Goal: Task Accomplishment & Management: Use online tool/utility

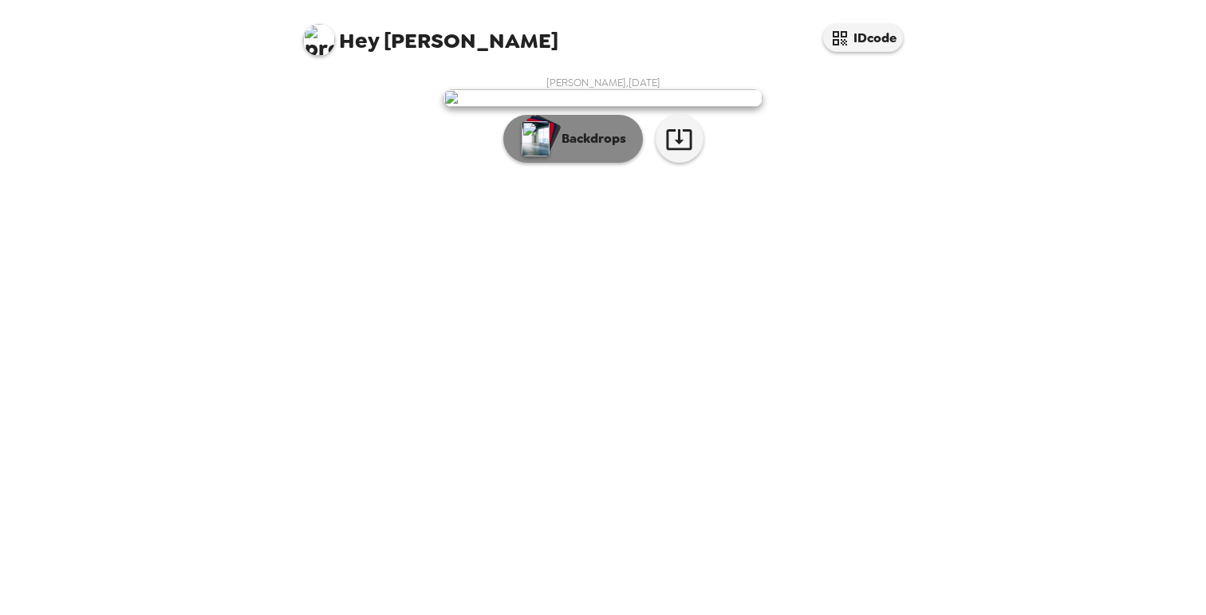
click at [590, 148] on p "Backdrops" at bounding box center [590, 138] width 73 height 19
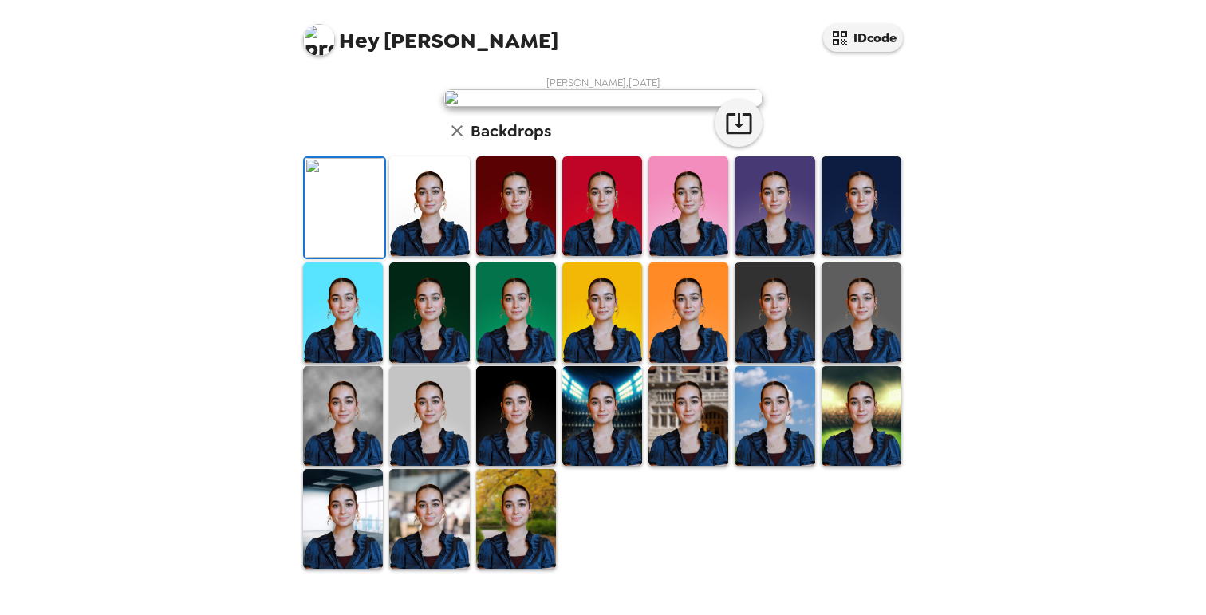
scroll to position [207, 0]
click at [432, 362] on img at bounding box center [429, 312] width 80 height 100
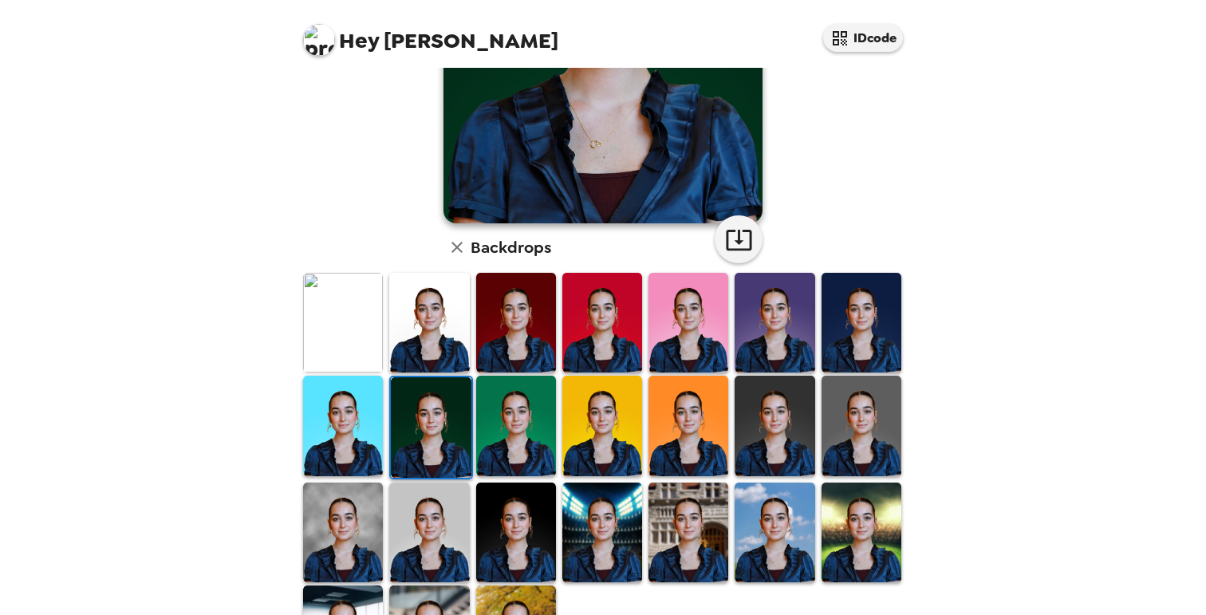
click at [867, 329] on img at bounding box center [862, 323] width 80 height 100
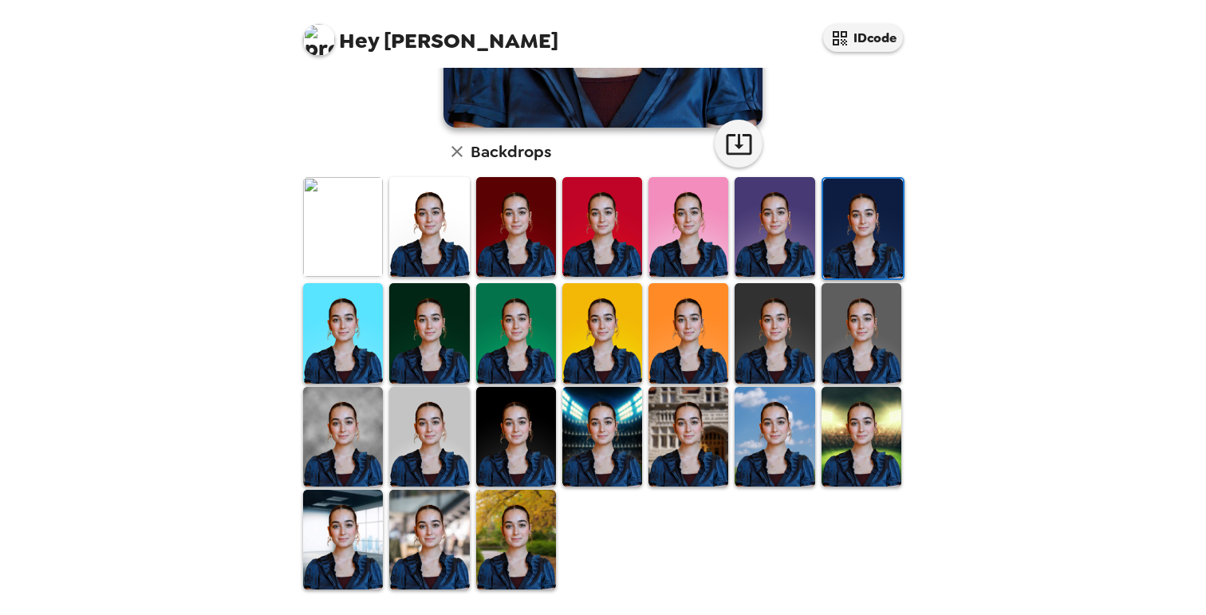
click at [542, 543] on img at bounding box center [516, 540] width 80 height 100
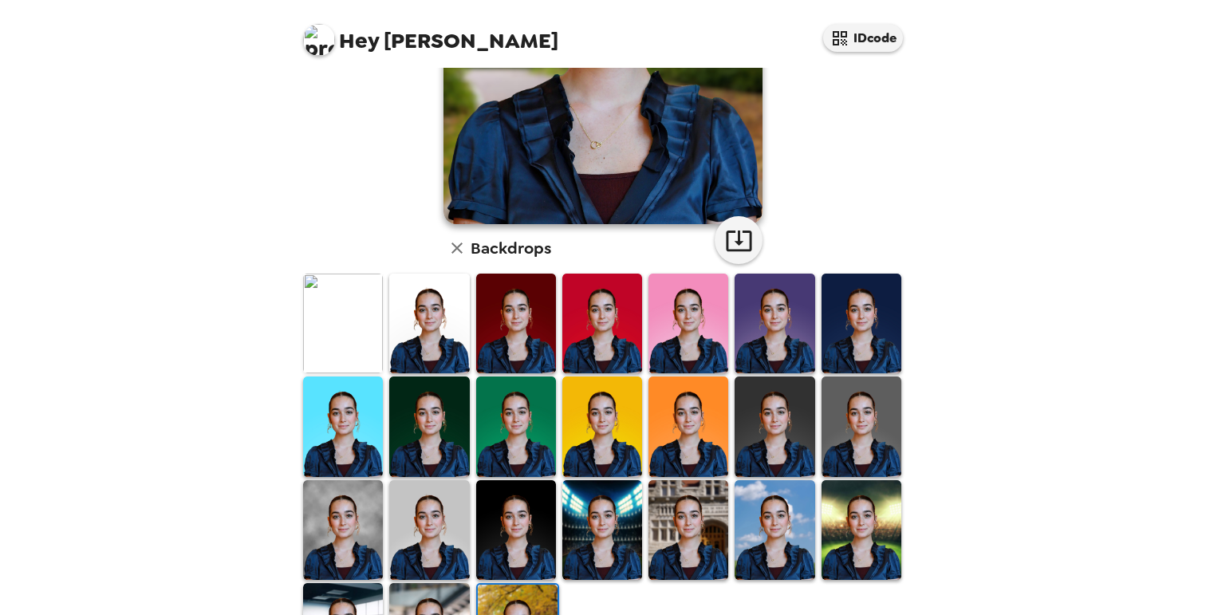
scroll to position [361, 0]
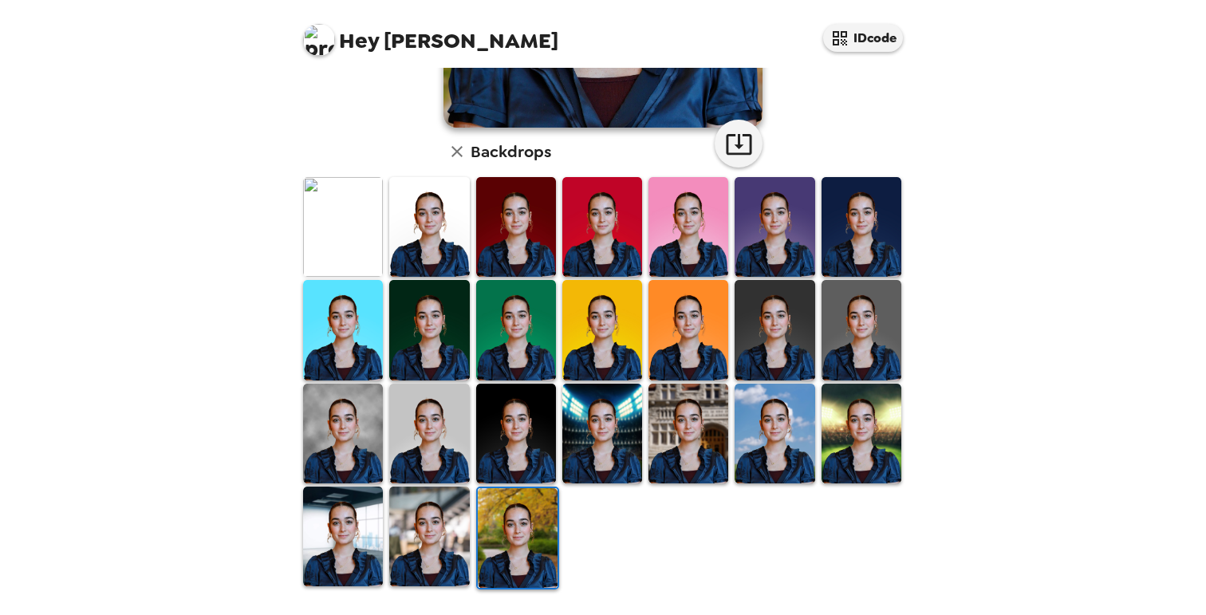
click at [341, 513] on img at bounding box center [343, 537] width 80 height 100
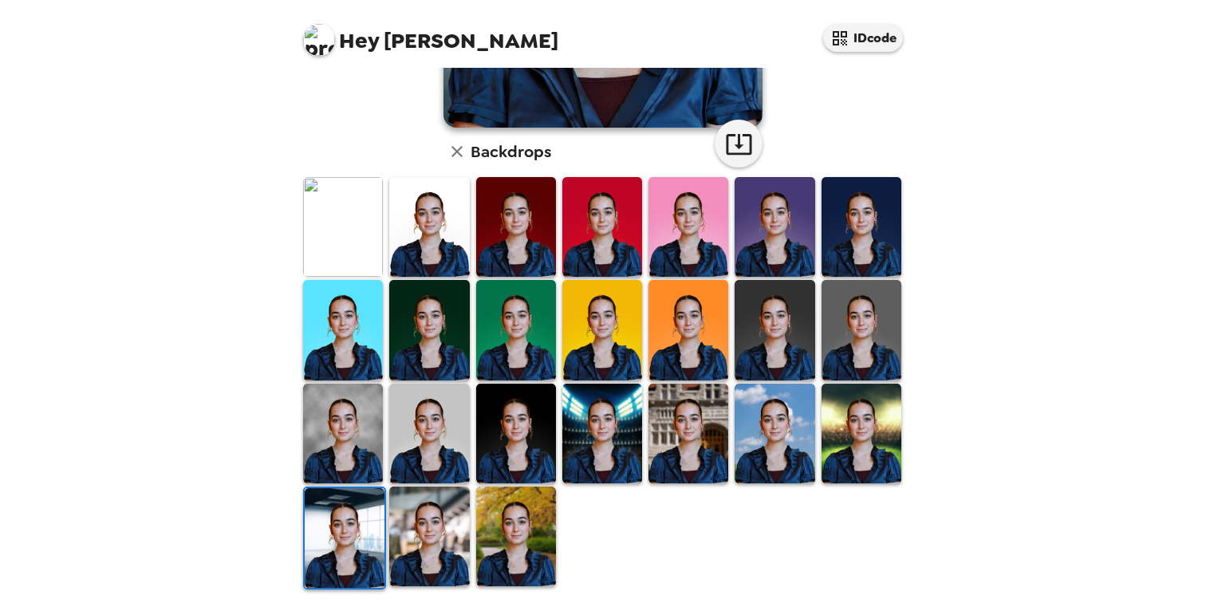
click at [396, 535] on img at bounding box center [429, 537] width 80 height 100
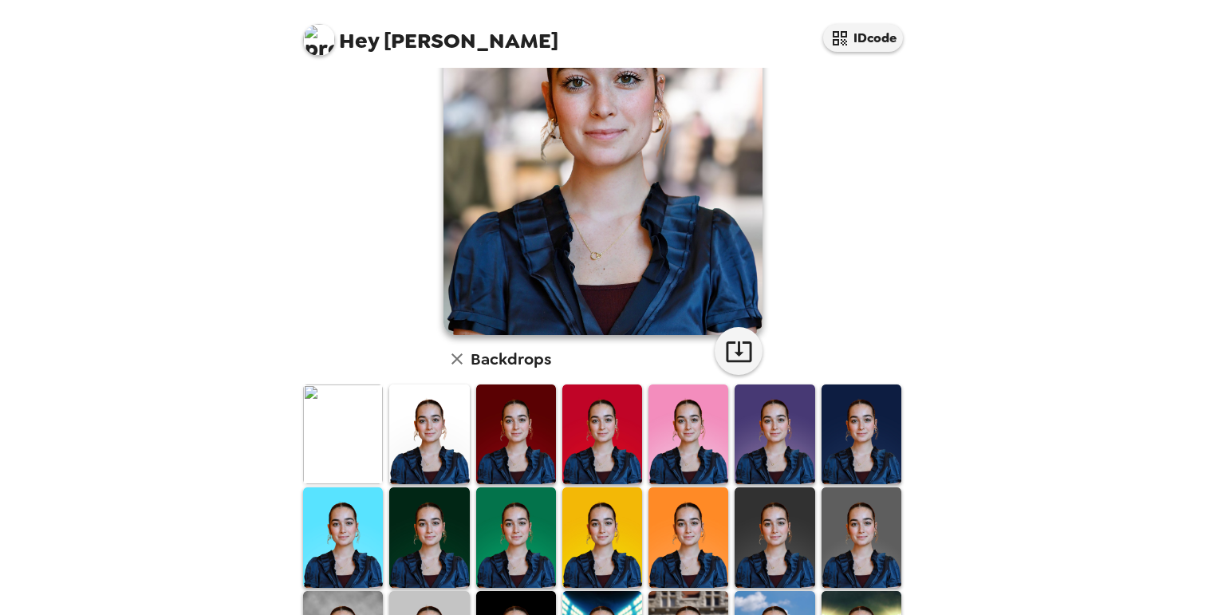
scroll to position [0, 0]
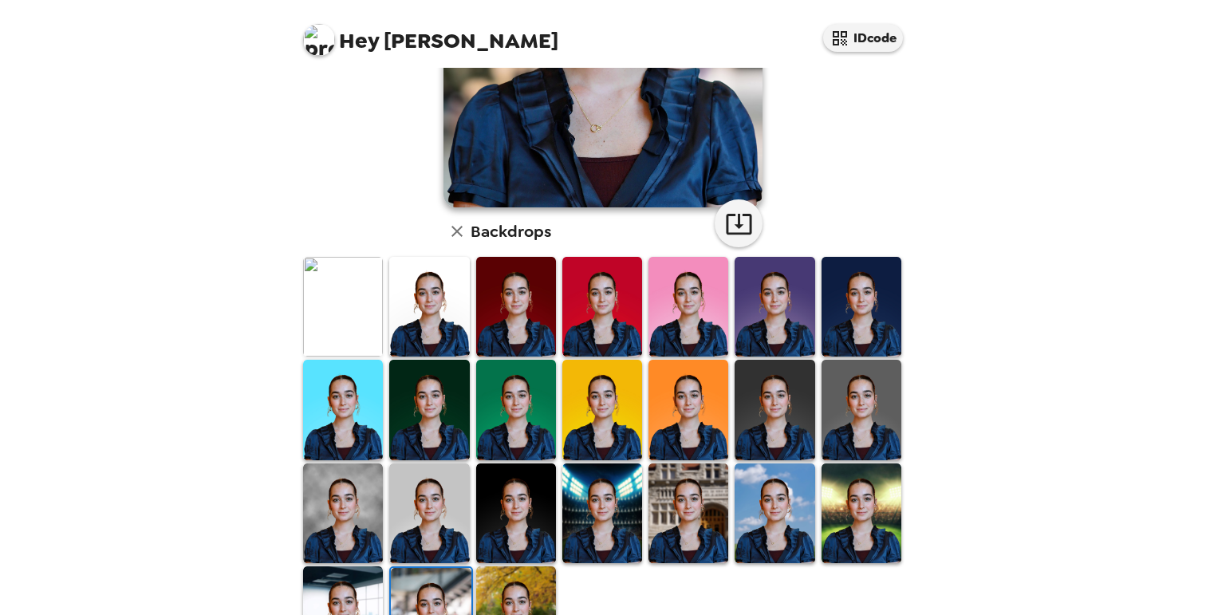
click at [419, 337] on img at bounding box center [429, 307] width 80 height 100
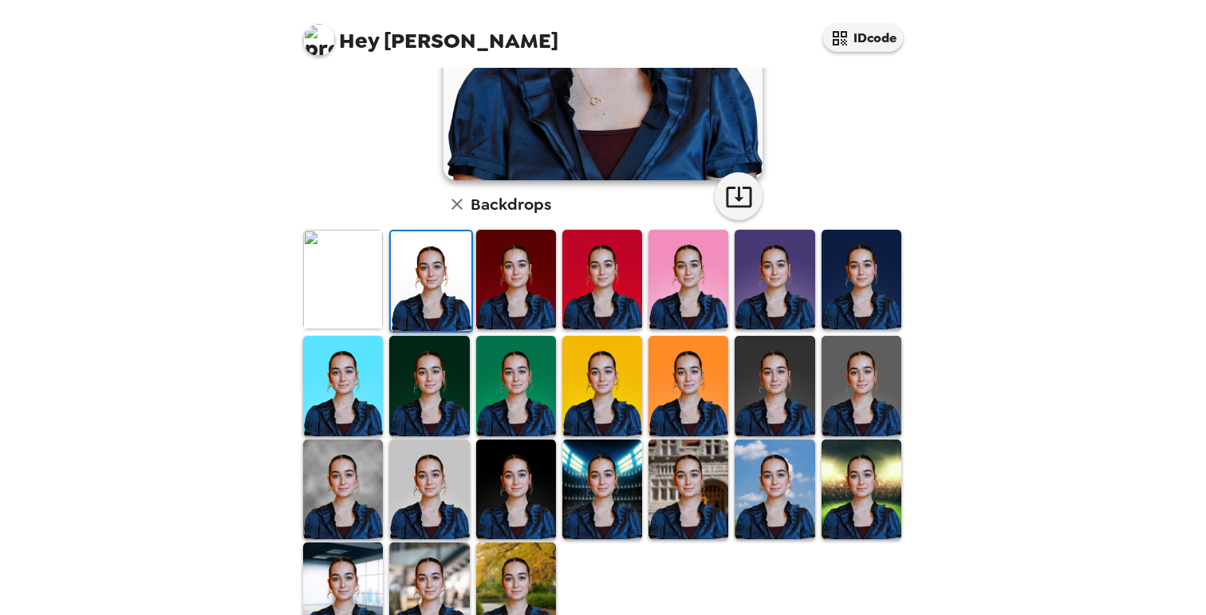
scroll to position [310, 0]
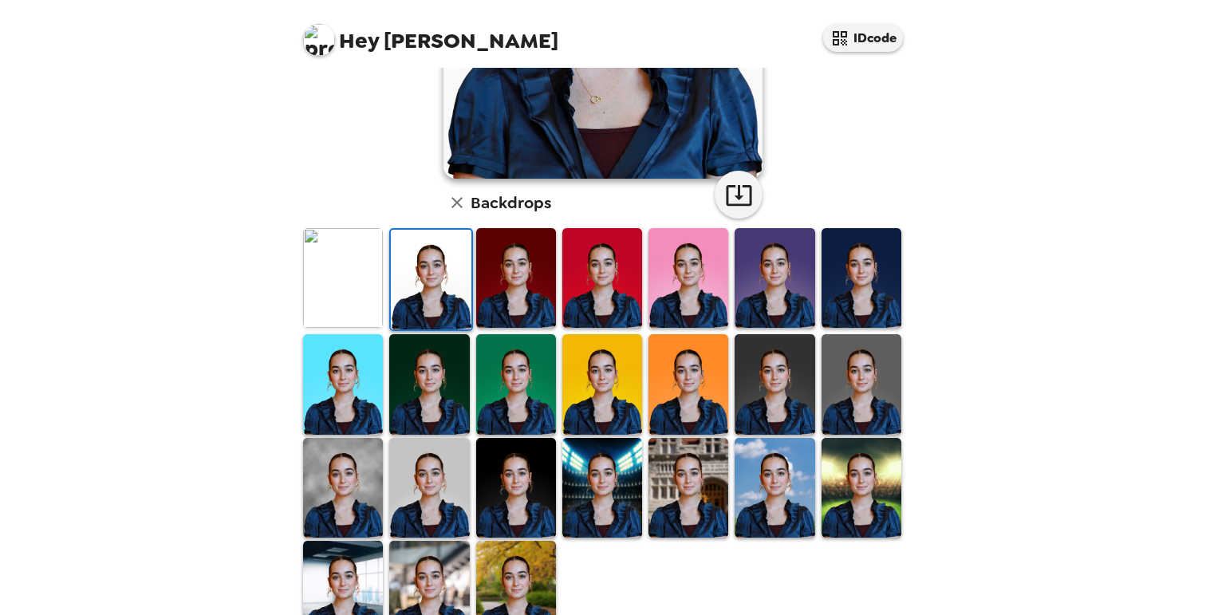
click at [799, 397] on img at bounding box center [775, 384] width 80 height 100
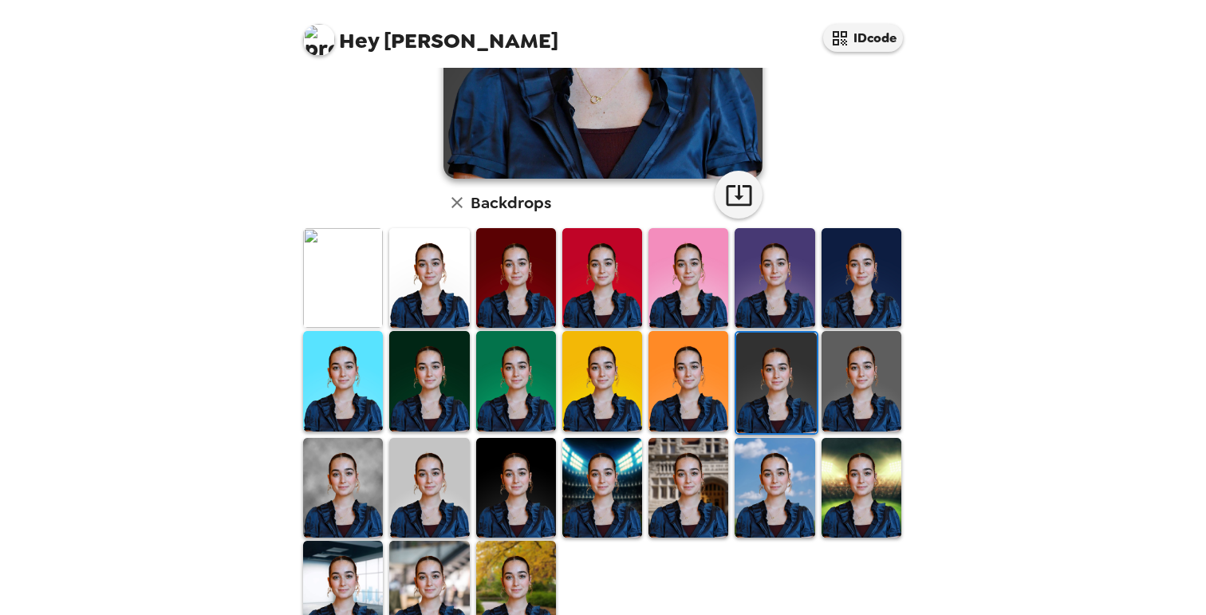
click at [537, 512] on img at bounding box center [516, 488] width 80 height 100
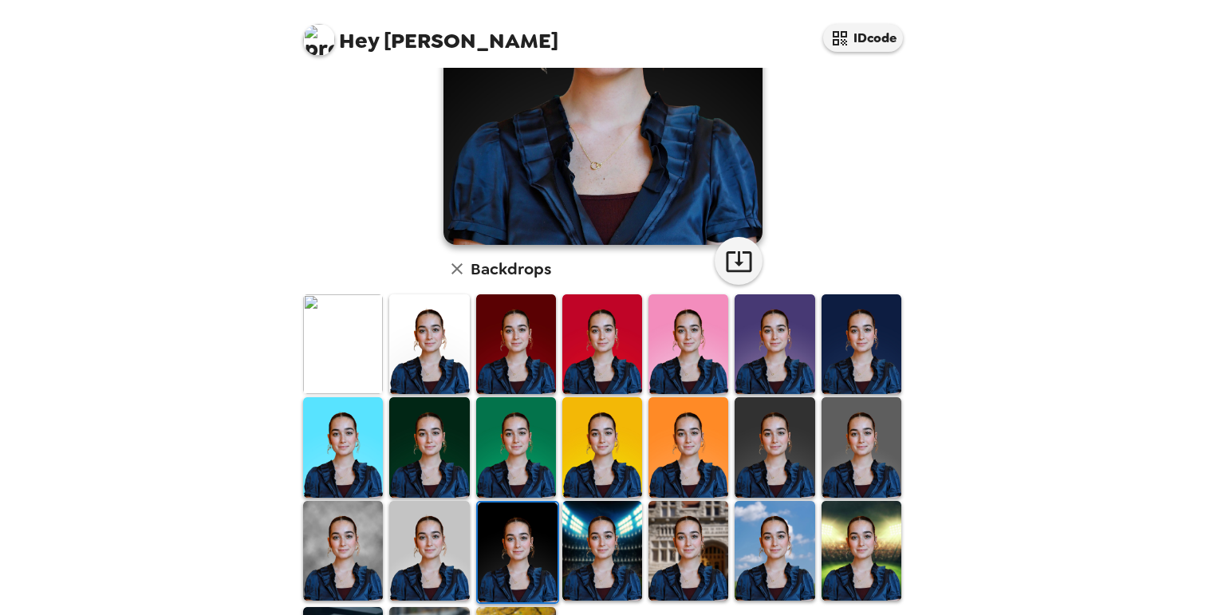
scroll to position [287, 0]
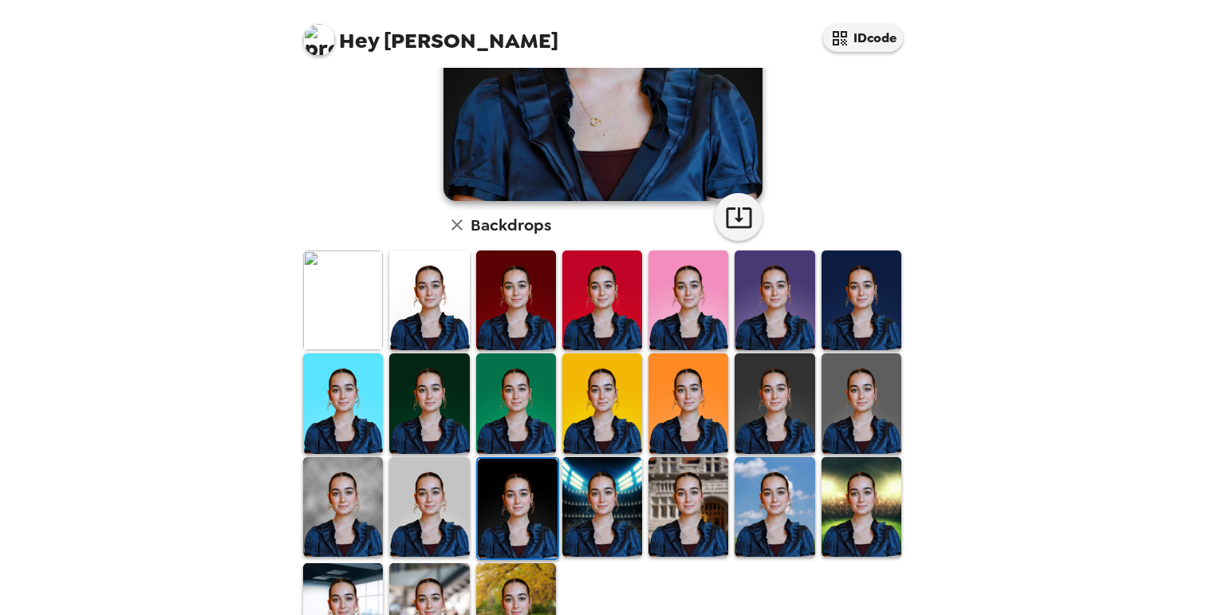
click at [850, 313] on img at bounding box center [862, 301] width 80 height 100
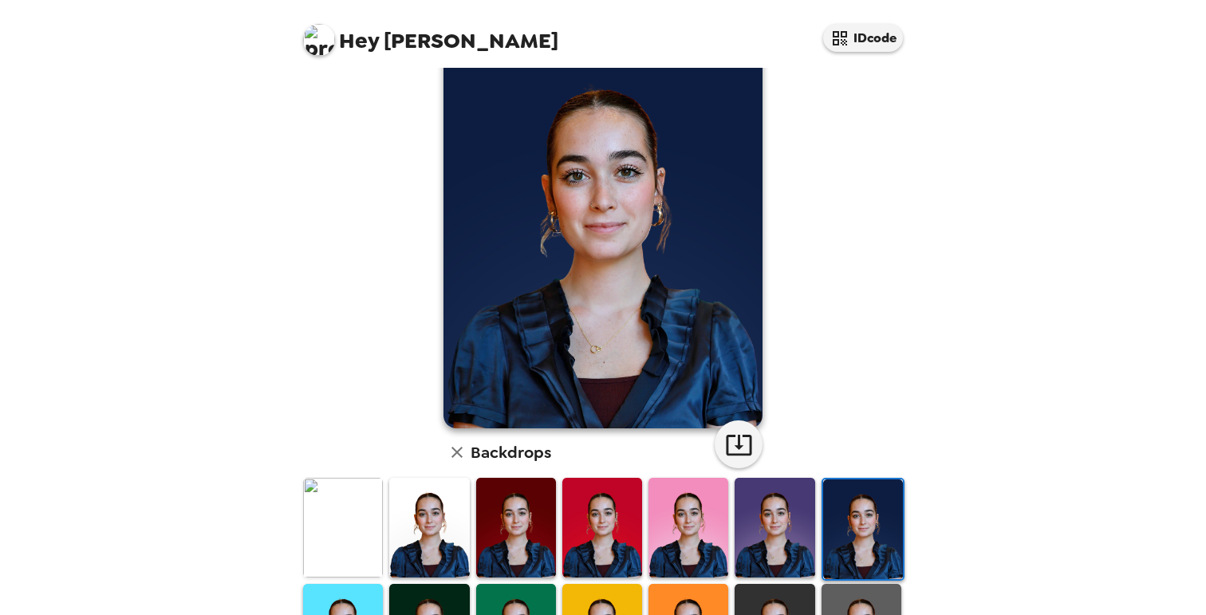
scroll to position [82, 0]
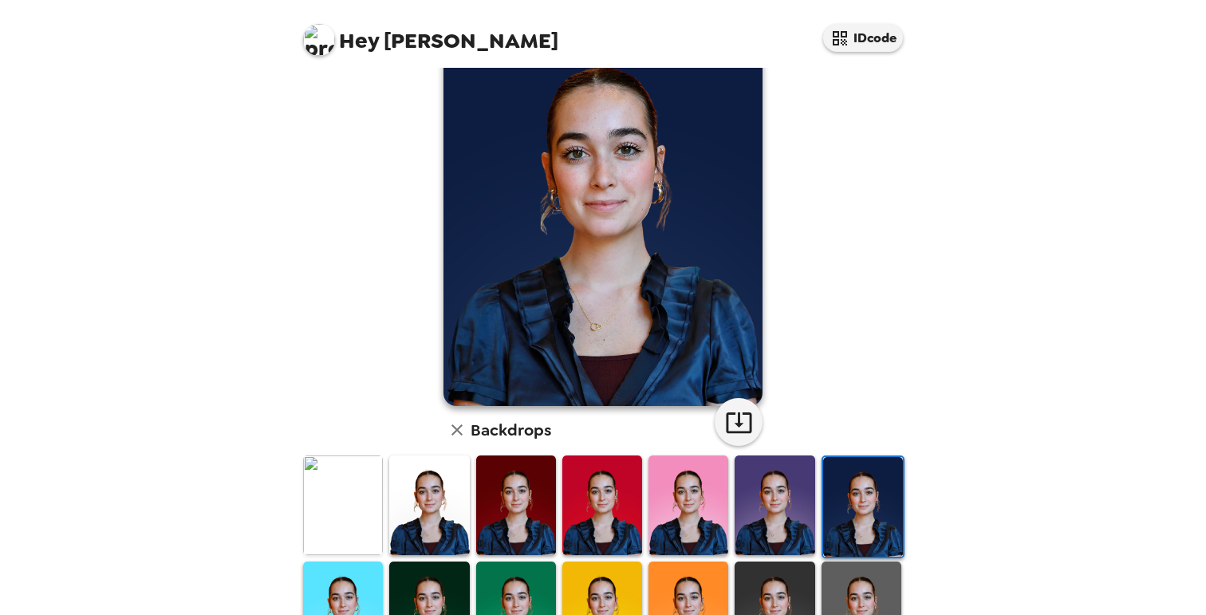
click at [356, 481] on img at bounding box center [343, 506] width 80 height 100
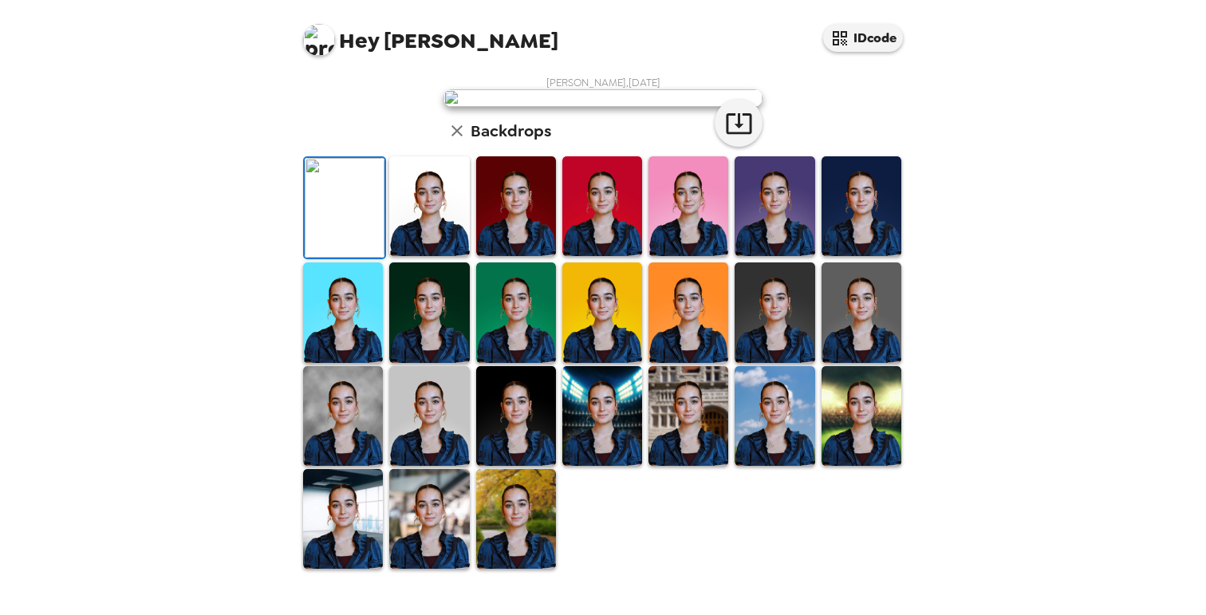
scroll to position [0, 0]
click at [743, 137] on icon "button" at bounding box center [739, 123] width 28 height 28
